Goal: Communication & Community: Answer question/provide support

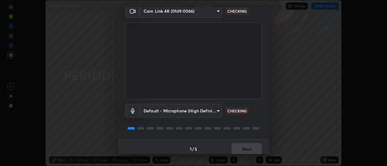
scroll to position [32, 0]
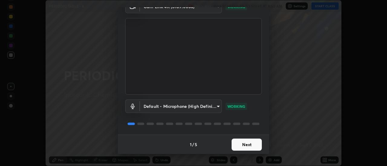
click at [253, 147] on button "Next" at bounding box center [246, 145] width 30 height 12
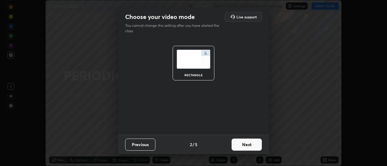
scroll to position [0, 0]
click at [255, 147] on button "Next" at bounding box center [246, 145] width 30 height 12
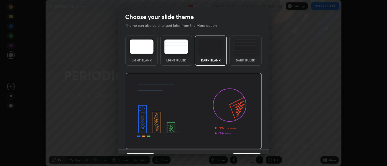
scroll to position [15, 0]
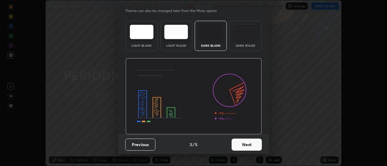
click at [257, 147] on button "Next" at bounding box center [246, 145] width 30 height 12
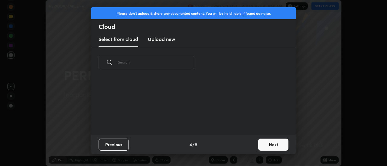
click at [268, 145] on button "Next" at bounding box center [273, 145] width 30 height 12
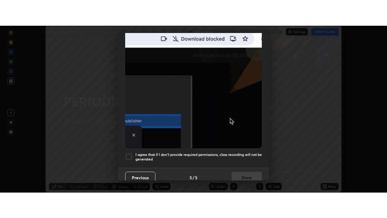
scroll to position [155, 0]
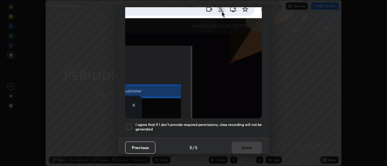
click at [129, 126] on div at bounding box center [128, 127] width 7 height 7
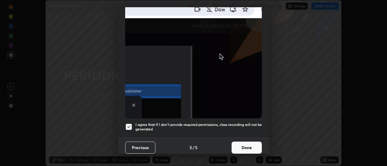
click at [244, 144] on button "Done" at bounding box center [246, 148] width 30 height 12
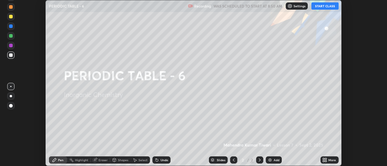
click at [327, 8] on button "START CLASS" at bounding box center [324, 5] width 27 height 7
click at [320, 161] on div "More" at bounding box center [329, 160] width 18 height 7
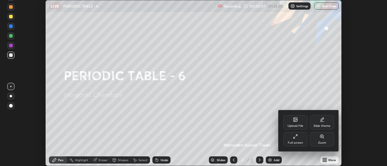
click at [301, 142] on div "Full screen" at bounding box center [295, 143] width 15 height 3
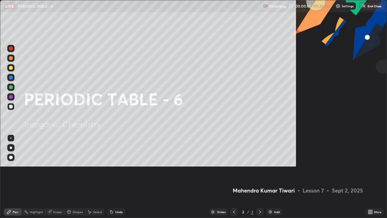
scroll to position [218, 387]
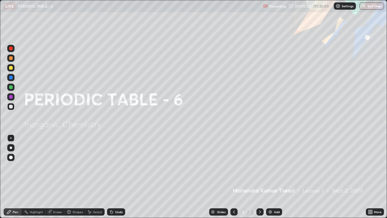
click at [270, 166] on img at bounding box center [270, 211] width 5 height 5
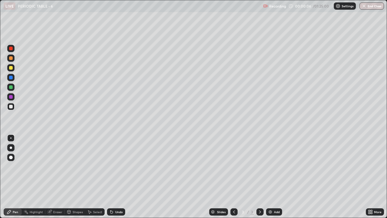
click at [10, 67] on div at bounding box center [11, 68] width 4 height 4
click at [11, 67] on div at bounding box center [11, 68] width 4 height 4
click at [11, 158] on div at bounding box center [11, 157] width 4 height 4
click at [96, 166] on div "Select" at bounding box center [97, 211] width 9 height 3
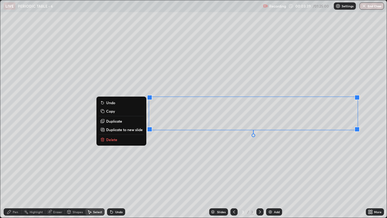
click at [139, 141] on button "Delete" at bounding box center [121, 139] width 45 height 7
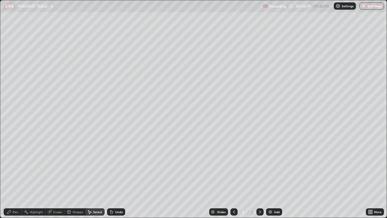
click at [13, 166] on div "Pen" at bounding box center [15, 211] width 5 height 3
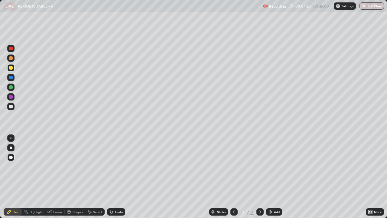
click at [10, 105] on div at bounding box center [11, 107] width 4 height 4
click at [57, 166] on div "Eraser" at bounding box center [57, 211] width 9 height 3
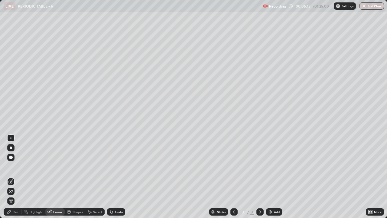
click at [15, 166] on div "Pen" at bounding box center [15, 211] width 5 height 3
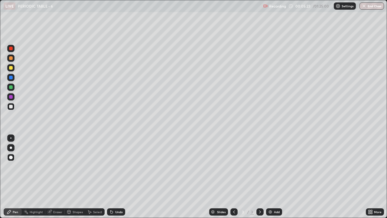
click at [82, 166] on div "Shapes" at bounding box center [75, 211] width 21 height 7
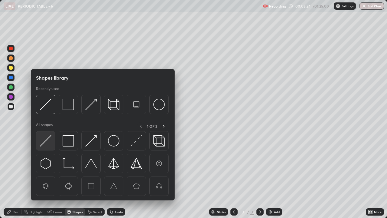
click at [53, 137] on div at bounding box center [45, 140] width 19 height 19
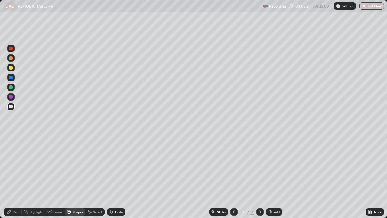
click at [14, 166] on div "Pen" at bounding box center [13, 211] width 18 height 7
click at [279, 166] on div "Add" at bounding box center [274, 211] width 16 height 7
click at [237, 166] on div at bounding box center [233, 211] width 7 height 7
click at [259, 166] on icon at bounding box center [259, 211] width 5 height 5
click at [97, 166] on div "Select" at bounding box center [97, 211] width 9 height 3
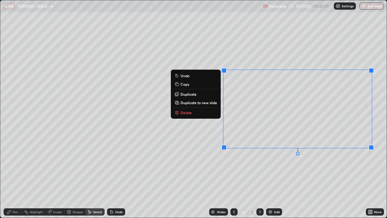
click at [199, 114] on button "Delete" at bounding box center [195, 112] width 45 height 7
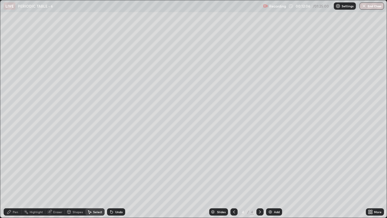
click at [16, 53] on div "Erase all" at bounding box center [11, 108] width 15 height 193
click at [13, 166] on div "Pen" at bounding box center [13, 211] width 18 height 7
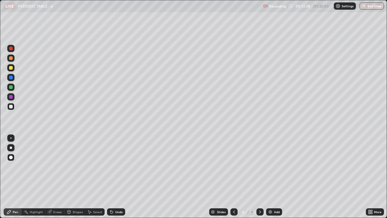
click at [78, 166] on div "Shapes" at bounding box center [78, 211] width 10 height 3
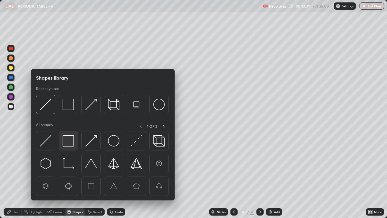
click at [69, 137] on img at bounding box center [68, 140] width 11 height 11
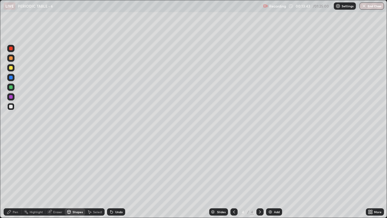
click at [12, 166] on div "Pen" at bounding box center [13, 211] width 18 height 7
click at [10, 105] on div at bounding box center [11, 107] width 4 height 4
click at [8, 166] on icon at bounding box center [9, 211] width 5 height 5
click at [12, 105] on div at bounding box center [11, 107] width 4 height 4
click at [79, 166] on div "Shapes" at bounding box center [78, 211] width 10 height 3
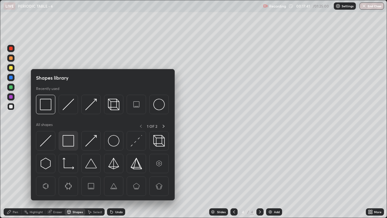
click at [69, 144] on img at bounding box center [68, 140] width 11 height 11
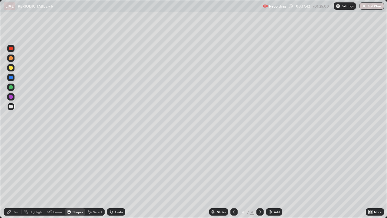
click at [8, 85] on div at bounding box center [10, 86] width 7 height 7
click at [274, 166] on div "Add" at bounding box center [277, 211] width 6 height 3
click at [11, 67] on div at bounding box center [11, 68] width 4 height 4
click at [15, 166] on div "Pen" at bounding box center [15, 211] width 5 height 3
click at [10, 106] on div at bounding box center [11, 107] width 4 height 4
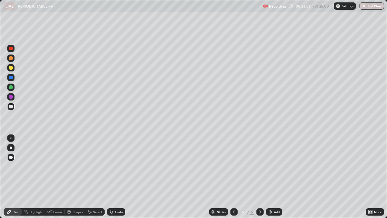
click at [11, 68] on div at bounding box center [11, 68] width 4 height 4
click at [274, 166] on div "Add" at bounding box center [277, 211] width 6 height 3
click at [10, 105] on div at bounding box center [11, 107] width 4 height 4
click at [11, 85] on div at bounding box center [10, 86] width 7 height 7
click at [241, 166] on div "6" at bounding box center [243, 212] width 6 height 4
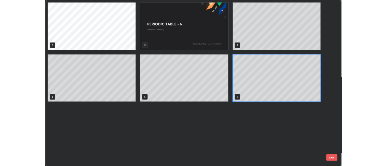
scroll to position [215, 383]
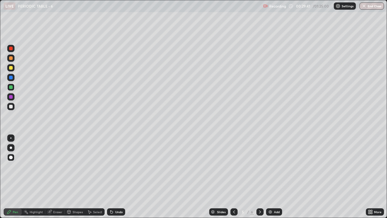
click at [273, 166] on div "Add" at bounding box center [274, 211] width 16 height 7
click at [10, 67] on div at bounding box center [11, 68] width 4 height 4
click at [11, 107] on div at bounding box center [11, 107] width 4 height 4
click at [73, 166] on div "Shapes" at bounding box center [78, 211] width 10 height 3
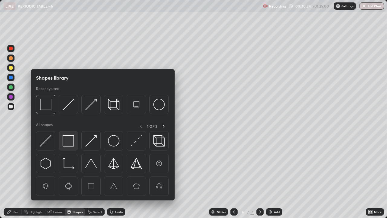
click at [66, 141] on img at bounding box center [68, 140] width 11 height 11
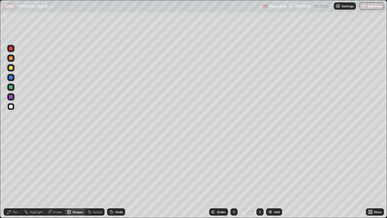
click at [11, 88] on div at bounding box center [11, 87] width 4 height 4
click at [11, 166] on div "Pen" at bounding box center [13, 211] width 18 height 7
click at [236, 166] on div at bounding box center [233, 211] width 7 height 7
click at [370, 166] on icon at bounding box center [370, 211] width 5 height 5
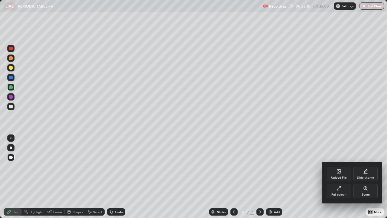
click at [344, 166] on div "Full screen" at bounding box center [338, 194] width 15 height 3
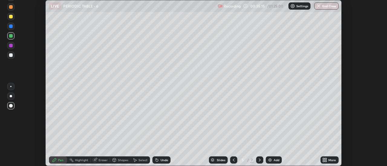
scroll to position [30048, 29828]
click at [323, 160] on icon at bounding box center [324, 160] width 2 height 2
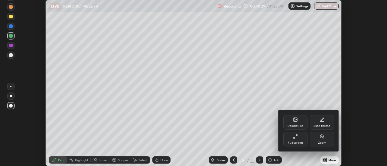
click at [301, 123] on div "Upload File" at bounding box center [295, 122] width 24 height 15
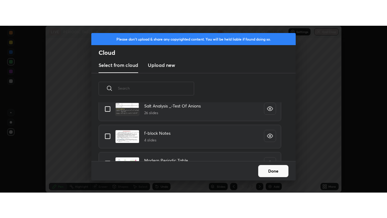
scroll to position [703, 0]
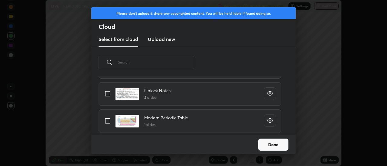
click at [105, 122] on input "grid" at bounding box center [107, 121] width 13 height 13
checkbox input "true"
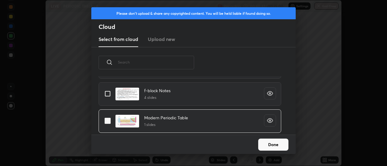
click at [280, 148] on button "Done" at bounding box center [273, 145] width 30 height 12
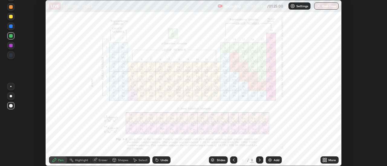
click at [326, 159] on icon at bounding box center [326, 160] width 2 height 2
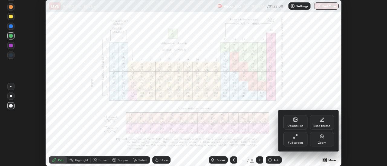
click at [302, 142] on div "Full screen" at bounding box center [295, 143] width 15 height 3
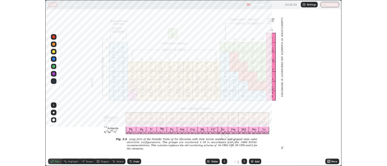
scroll to position [218, 387]
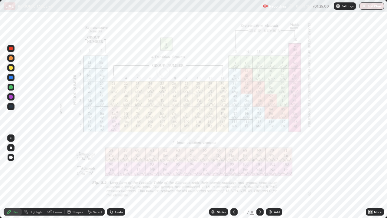
click at [259, 166] on icon at bounding box center [259, 211] width 5 height 5
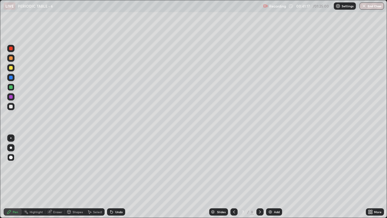
click at [262, 166] on div at bounding box center [259, 211] width 7 height 7
click at [234, 166] on icon at bounding box center [233, 211] width 5 height 5
click at [372, 166] on icon at bounding box center [370, 211] width 5 height 5
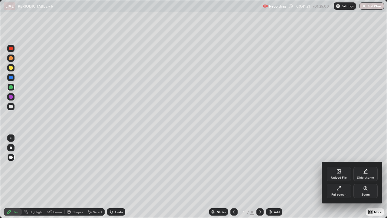
click at [337, 166] on div "Full screen" at bounding box center [339, 190] width 24 height 15
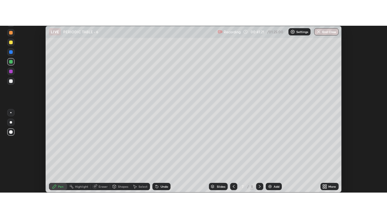
scroll to position [30048, 29828]
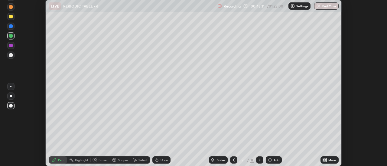
click at [326, 159] on icon at bounding box center [326, 160] width 2 height 2
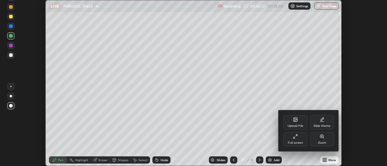
click at [300, 139] on div "Full screen" at bounding box center [295, 139] width 24 height 15
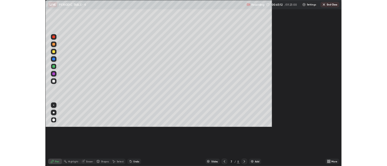
scroll to position [218, 387]
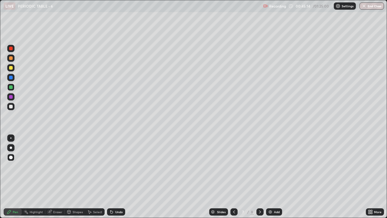
click at [235, 166] on icon at bounding box center [233, 211] width 5 height 5
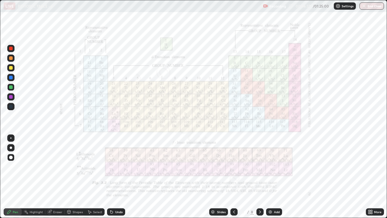
click at [274, 166] on div "Add" at bounding box center [277, 211] width 6 height 3
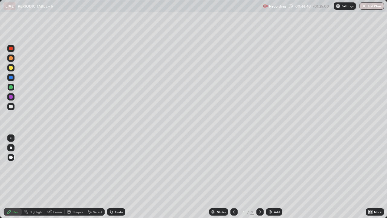
click at [10, 106] on div at bounding box center [11, 107] width 4 height 4
click at [78, 166] on div "Shapes" at bounding box center [78, 211] width 10 height 3
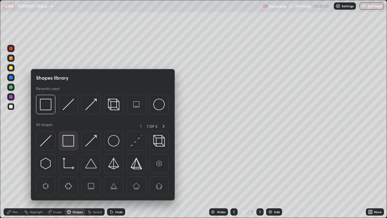
click at [67, 139] on img at bounding box center [68, 140] width 11 height 11
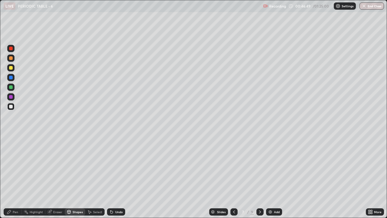
click at [76, 166] on div "Shapes" at bounding box center [78, 211] width 10 height 3
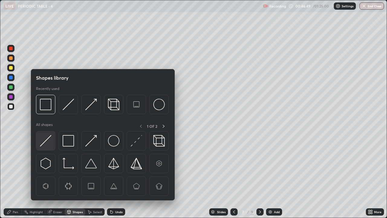
click at [50, 139] on img at bounding box center [45, 140] width 11 height 11
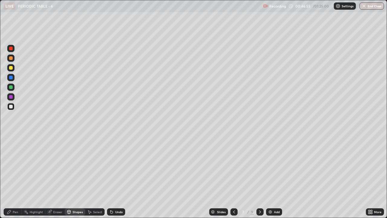
click at [12, 166] on div "Pen" at bounding box center [13, 211] width 18 height 7
click at [54, 166] on div "Eraser" at bounding box center [57, 211] width 9 height 3
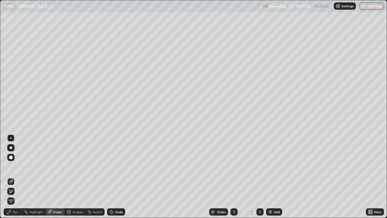
click at [13, 166] on div "Pen" at bounding box center [15, 211] width 5 height 3
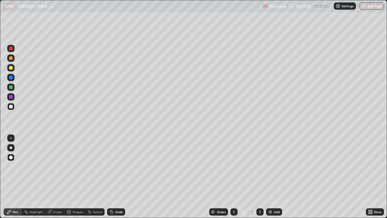
click at [259, 166] on icon at bounding box center [259, 211] width 5 height 5
click at [12, 68] on div at bounding box center [11, 68] width 4 height 4
click at [13, 106] on div at bounding box center [10, 106] width 7 height 7
click at [233, 166] on icon at bounding box center [233, 211] width 5 height 5
click at [11, 85] on div at bounding box center [11, 87] width 4 height 4
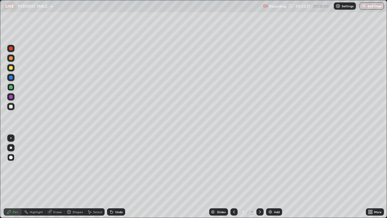
click at [14, 107] on div at bounding box center [10, 106] width 7 height 7
click at [13, 88] on div at bounding box center [10, 86] width 7 height 7
click at [262, 166] on div at bounding box center [259, 211] width 7 height 7
click at [233, 166] on icon at bounding box center [233, 211] width 5 height 5
click at [274, 166] on div "Add" at bounding box center [277, 211] width 6 height 3
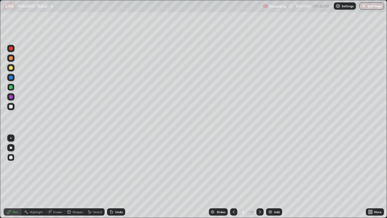
click at [11, 106] on div at bounding box center [11, 107] width 4 height 4
click at [69, 166] on icon at bounding box center [68, 211] width 3 height 1
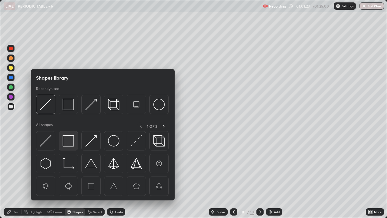
click at [67, 140] on img at bounding box center [68, 140] width 11 height 11
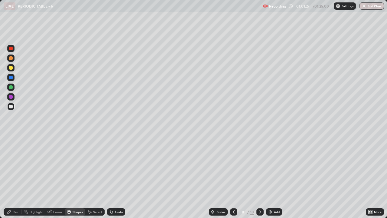
click at [13, 166] on div "Pen" at bounding box center [13, 211] width 18 height 7
click at [10, 67] on div at bounding box center [11, 68] width 4 height 4
click at [8, 86] on div at bounding box center [10, 86] width 7 height 7
click at [9, 68] on div at bounding box center [11, 68] width 4 height 4
click at [263, 166] on div at bounding box center [259, 211] width 7 height 12
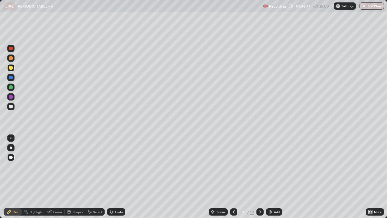
click at [259, 166] on icon at bounding box center [259, 211] width 5 height 5
click at [55, 166] on div "Eraser" at bounding box center [54, 211] width 19 height 7
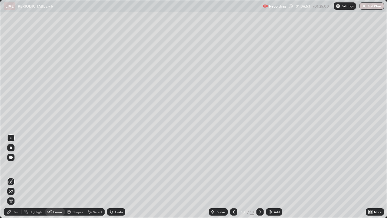
click at [12, 166] on span "Erase all" at bounding box center [11, 201] width 7 height 4
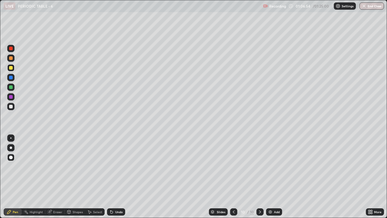
click at [10, 105] on div at bounding box center [11, 107] width 4 height 4
click at [369, 166] on icon at bounding box center [369, 213] width 2 height 2
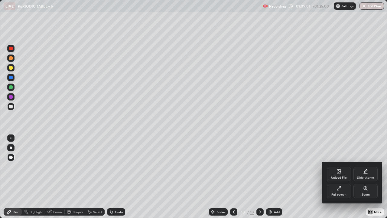
click at [341, 166] on div "Full screen" at bounding box center [339, 190] width 24 height 15
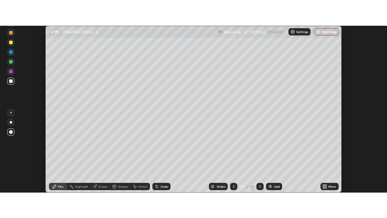
scroll to position [30048, 29828]
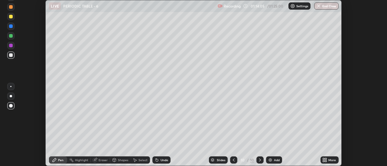
click at [323, 162] on icon at bounding box center [324, 162] width 2 height 2
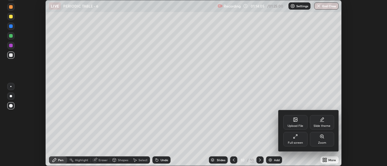
click at [297, 140] on div "Full screen" at bounding box center [295, 139] width 24 height 15
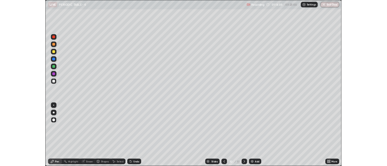
scroll to position [218, 387]
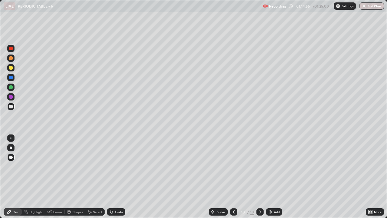
click at [10, 94] on div at bounding box center [10, 96] width 7 height 7
click at [11, 84] on div at bounding box center [10, 86] width 7 height 7
click at [14, 166] on div "Pen" at bounding box center [13, 211] width 18 height 7
click at [372, 166] on icon at bounding box center [370, 211] width 5 height 5
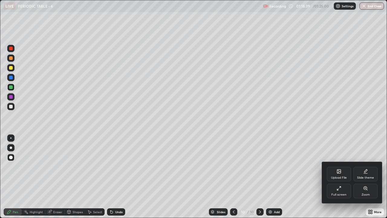
click at [347, 166] on div "Full screen" at bounding box center [339, 190] width 24 height 15
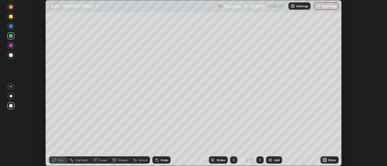
scroll to position [30048, 29828]
click at [333, 7] on button "End Class" at bounding box center [326, 5] width 24 height 7
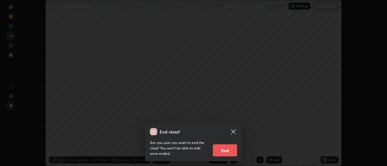
click at [228, 152] on button "End" at bounding box center [225, 151] width 24 height 12
